Goal: Transaction & Acquisition: Purchase product/service

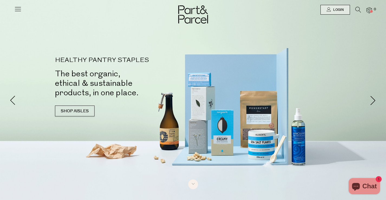
click at [355, 11] on li at bounding box center [355, 11] width 11 height 8
click at [371, 12] on span at bounding box center [371, 11] width 3 height 3
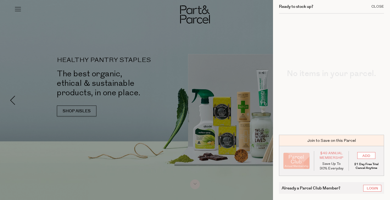
click at [373, 8] on div "Close" at bounding box center [377, 7] width 13 height 4
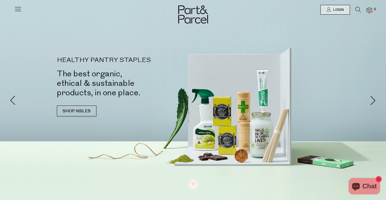
click at [359, 8] on icon at bounding box center [358, 10] width 6 height 6
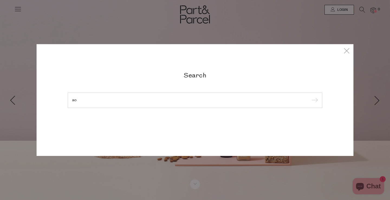
type input "a"
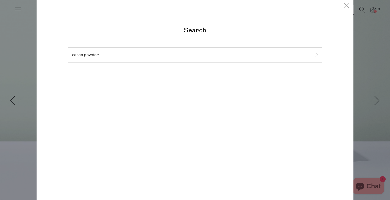
type input "cacao powder"
click at [310, 51] on input "submit" at bounding box center [314, 55] width 8 height 8
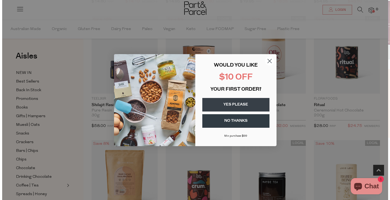
scroll to position [305, 0]
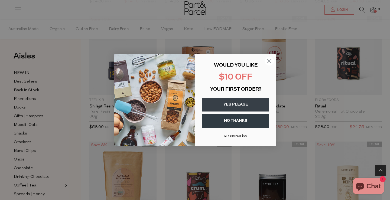
click at [244, 102] on button "YES PLEASE" at bounding box center [235, 105] width 67 height 14
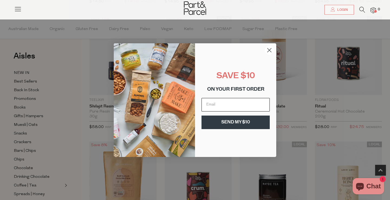
click at [239, 103] on input "Email" at bounding box center [236, 105] width 68 height 14
type input "kerryn_brodie@hotmail.com"
click at [236, 122] on button "SEND MY $10" at bounding box center [236, 123] width 68 height 14
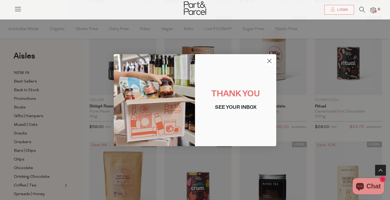
click at [272, 60] on circle "Close dialog" at bounding box center [269, 60] width 9 height 9
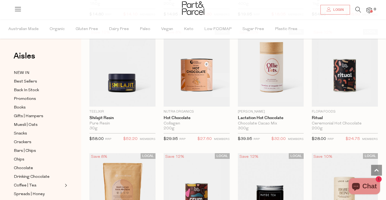
scroll to position [0, 0]
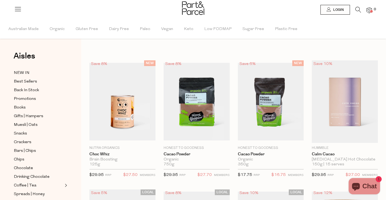
click at [370, 10] on img at bounding box center [369, 10] width 5 height 6
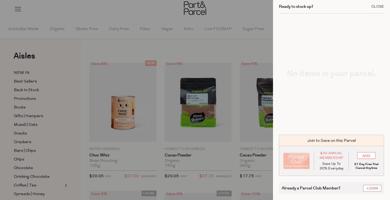
click at [371, 8] on div "Close" at bounding box center [377, 7] width 13 height 4
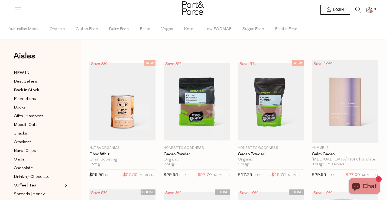
click at [351, 8] on li at bounding box center [355, 11] width 11 height 8
click at [344, 9] on link "Login" at bounding box center [335, 10] width 30 height 10
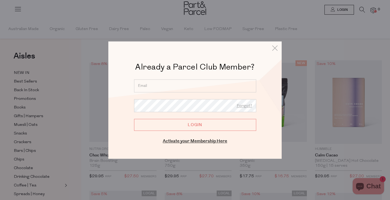
click at [150, 87] on input "email" at bounding box center [195, 85] width 122 height 13
click at [130, 119] on div "Already a Member? Login. Forgot? Forgot? Login Enter your email below to receiv…" at bounding box center [195, 112] width 146 height 66
click at [95, 45] on div at bounding box center [195, 100] width 390 height 200
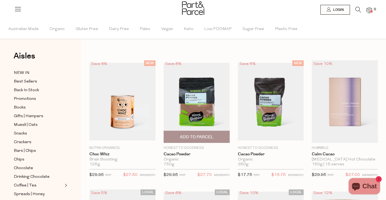
click at [202, 103] on img at bounding box center [197, 102] width 66 height 78
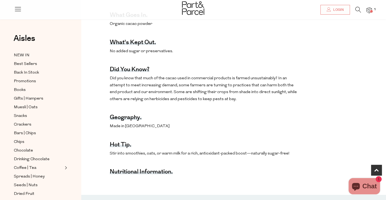
scroll to position [287, 0]
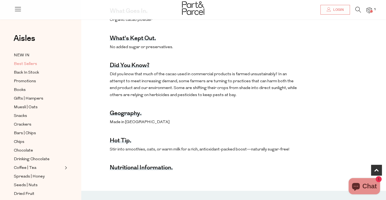
click at [25, 63] on span "Best Sellers" at bounding box center [25, 64] width 23 height 7
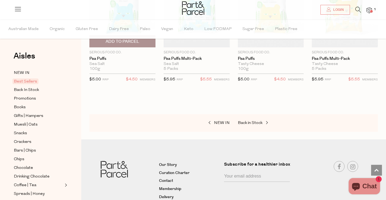
scroll to position [1240, 0]
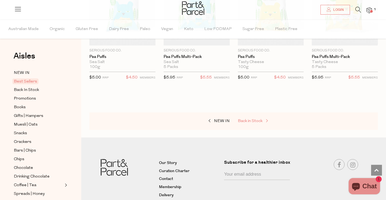
click at [256, 119] on span "Back in Stock" at bounding box center [250, 121] width 25 height 4
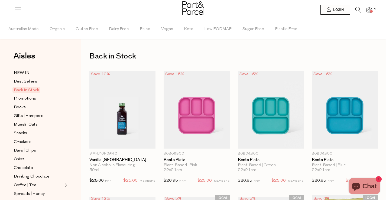
click at [359, 8] on icon at bounding box center [358, 10] width 6 height 6
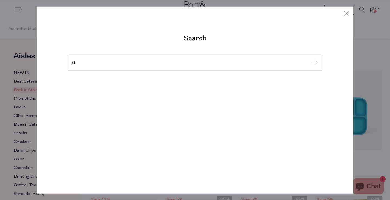
type input "c"
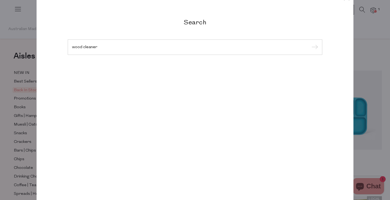
type input "wood cleaner"
click at [310, 43] on input "submit" at bounding box center [314, 47] width 8 height 8
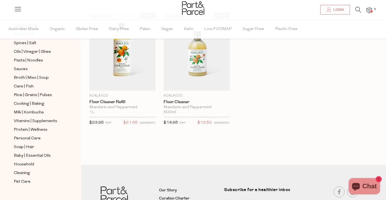
scroll to position [186, 0]
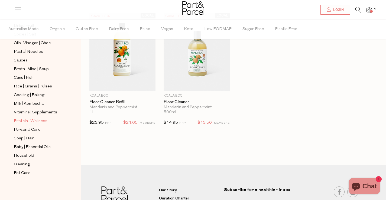
click at [37, 119] on span "Protein | Wellness" at bounding box center [31, 121] width 34 height 7
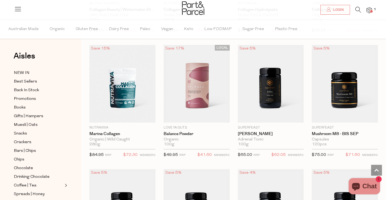
scroll to position [774, 0]
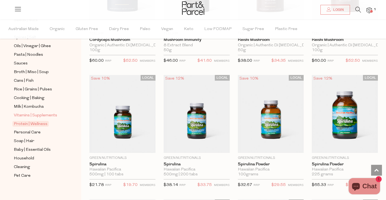
scroll to position [183, 0]
click at [34, 133] on span "Personal Care" at bounding box center [27, 132] width 27 height 7
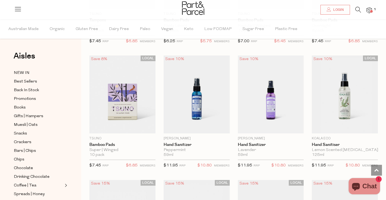
scroll to position [1262, 0]
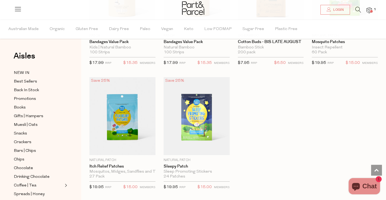
scroll to position [2436, 0]
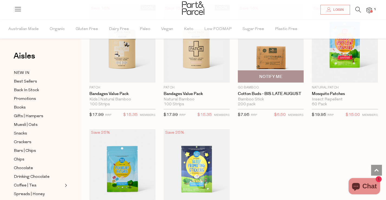
click at [257, 76] on span "Notify Me" at bounding box center [270, 77] width 63 height 12
type input "Notify when available"
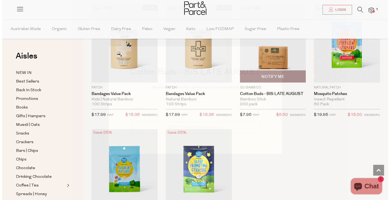
scroll to position [2459, 0]
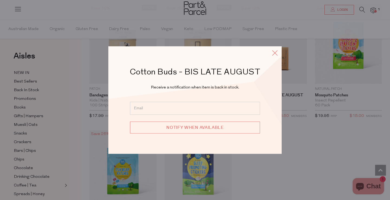
click at [273, 53] on icon at bounding box center [275, 53] width 8 height 8
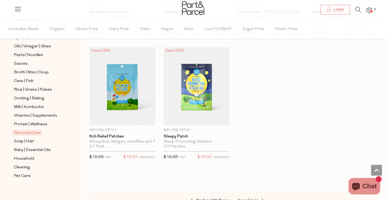
scroll to position [186, 0]
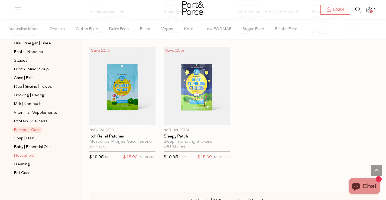
click at [25, 158] on span "Household" at bounding box center [24, 156] width 20 height 7
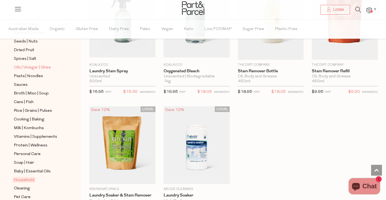
scroll to position [186, 0]
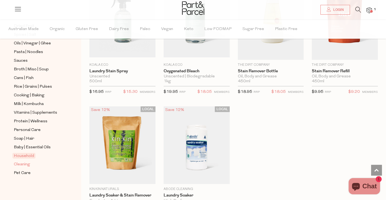
click at [27, 167] on span "Cleaning" at bounding box center [22, 164] width 16 height 7
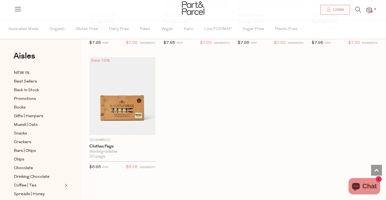
scroll to position [397, 0]
click at [27, 73] on span "NEW IN" at bounding box center [22, 73] width 16 height 7
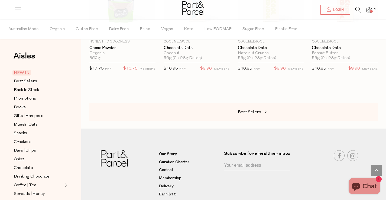
scroll to position [370, 0]
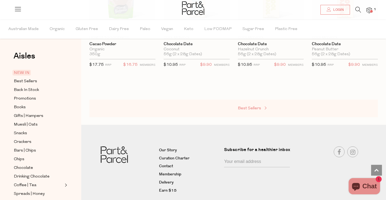
click at [245, 111] on link "Best Sellers" at bounding box center [265, 108] width 54 height 7
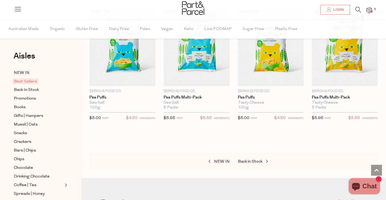
scroll to position [1191, 0]
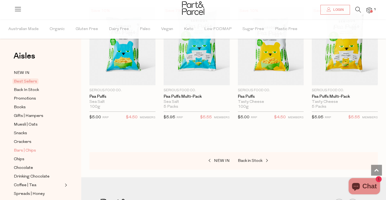
click at [27, 149] on span "Bars | Chips" at bounding box center [25, 151] width 22 height 7
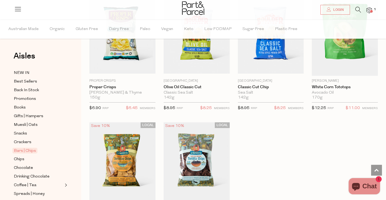
scroll to position [2091, 0]
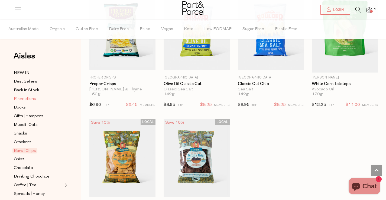
click at [30, 96] on span "Promotions" at bounding box center [25, 99] width 22 height 7
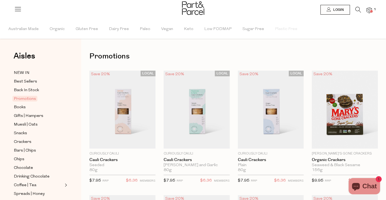
click at [369, 8] on img at bounding box center [369, 10] width 5 height 6
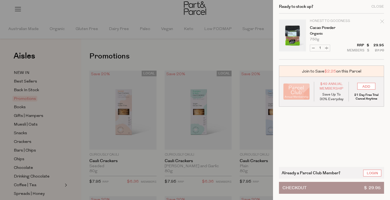
click at [174, 15] on div at bounding box center [195, 100] width 390 height 200
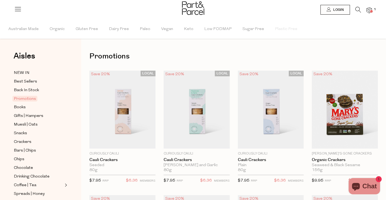
click at [355, 11] on icon at bounding box center [358, 10] width 6 height 6
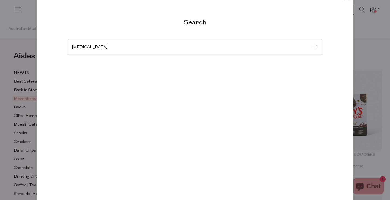
type input "lip balm"
click at [310, 43] on input "submit" at bounding box center [314, 47] width 8 height 8
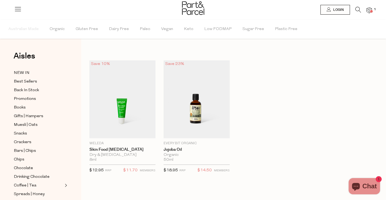
click at [360, 11] on icon at bounding box center [358, 10] width 6 height 6
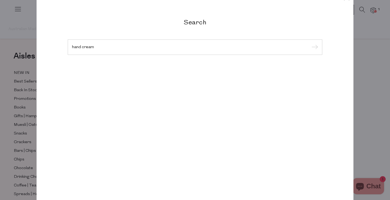
type input "hand cream"
click at [310, 43] on input "submit" at bounding box center [314, 47] width 8 height 8
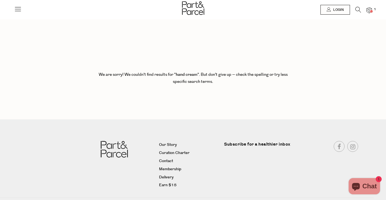
click at [366, 9] on li "1" at bounding box center [366, 10] width 11 height 7
click at [369, 11] on img at bounding box center [369, 10] width 5 height 6
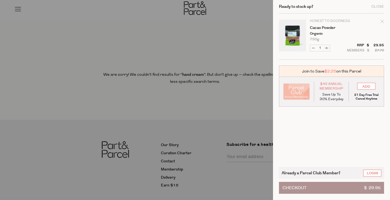
click at [319, 186] on button "Checkout $ 29.95" at bounding box center [331, 188] width 105 height 12
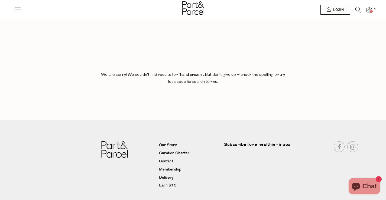
click at [356, 8] on icon at bounding box center [358, 10] width 6 height 6
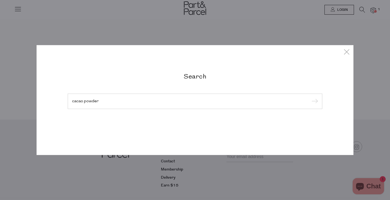
type input "cacao powder"
click at [310, 98] on input "submit" at bounding box center [314, 102] width 8 height 8
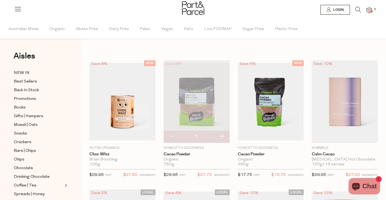
click at [369, 11] on img at bounding box center [369, 10] width 5 height 6
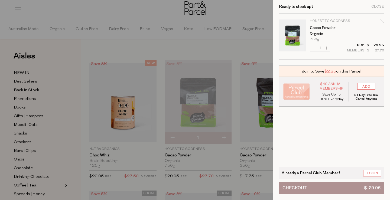
click at [300, 186] on span "Checkout" at bounding box center [295, 187] width 24 height 11
